Goal: Navigation & Orientation: Find specific page/section

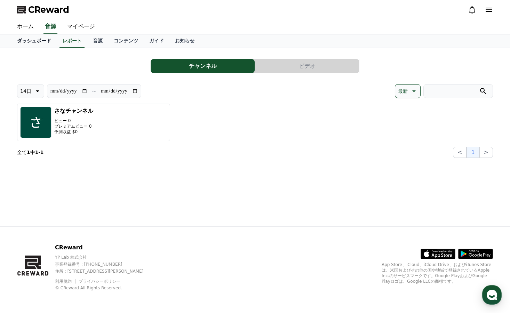
click at [38, 39] on link "ダッシュボード" at bounding box center [33, 40] width 45 height 13
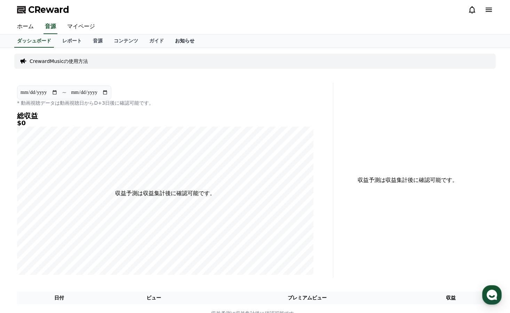
click at [169, 39] on link "お知らせ" at bounding box center [184, 40] width 31 height 13
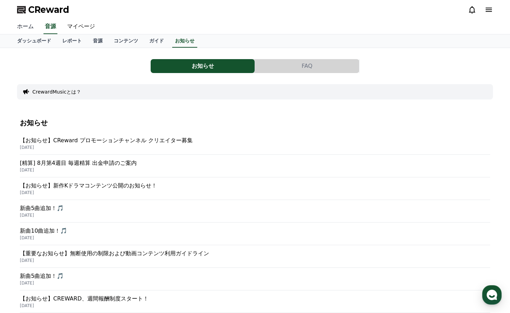
click at [24, 22] on link "ホーム" at bounding box center [25, 26] width 28 height 15
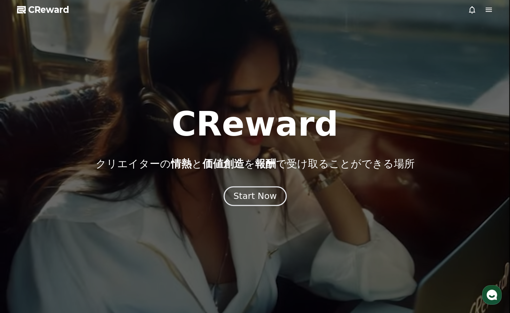
click at [260, 193] on div "Start Now" at bounding box center [254, 196] width 43 height 12
